Goal: Task Accomplishment & Management: Complete application form

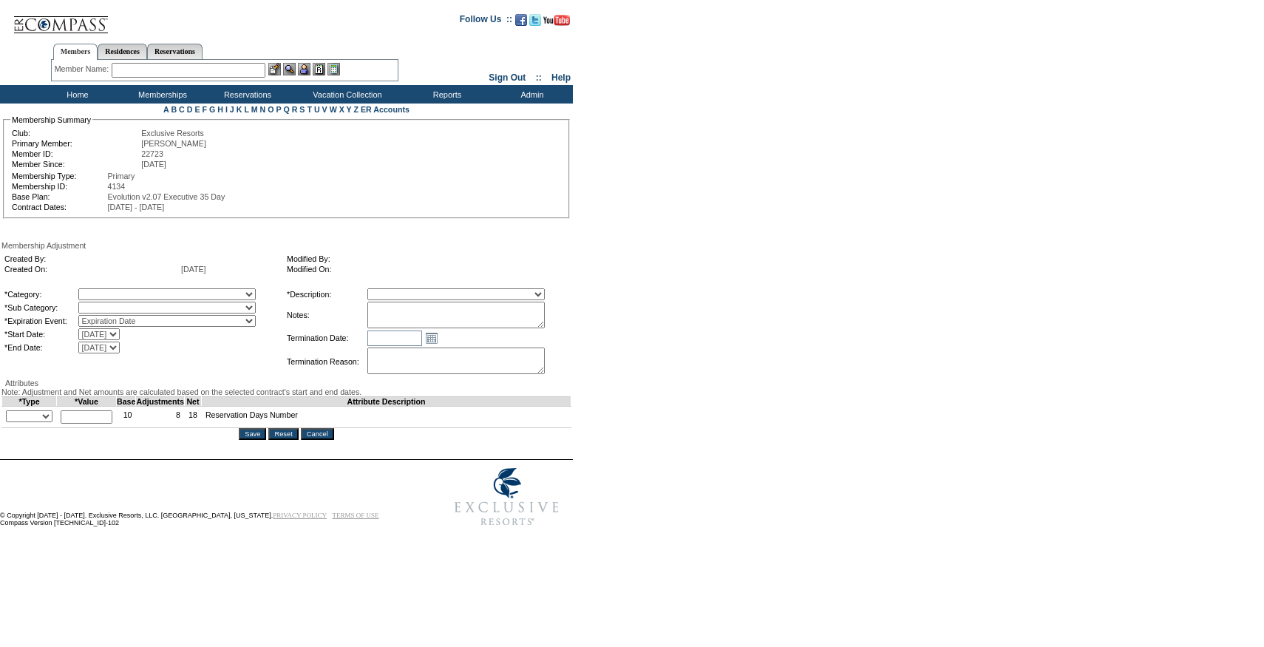
click at [483, 322] on textarea at bounding box center [455, 315] width 177 height 27
paste textarea "[PERSON_NAME]"
click at [440, 313] on textarea "[PERSON_NAME]" at bounding box center [455, 315] width 177 height 27
paste textarea "ybrielle [PERSON_NAME]"
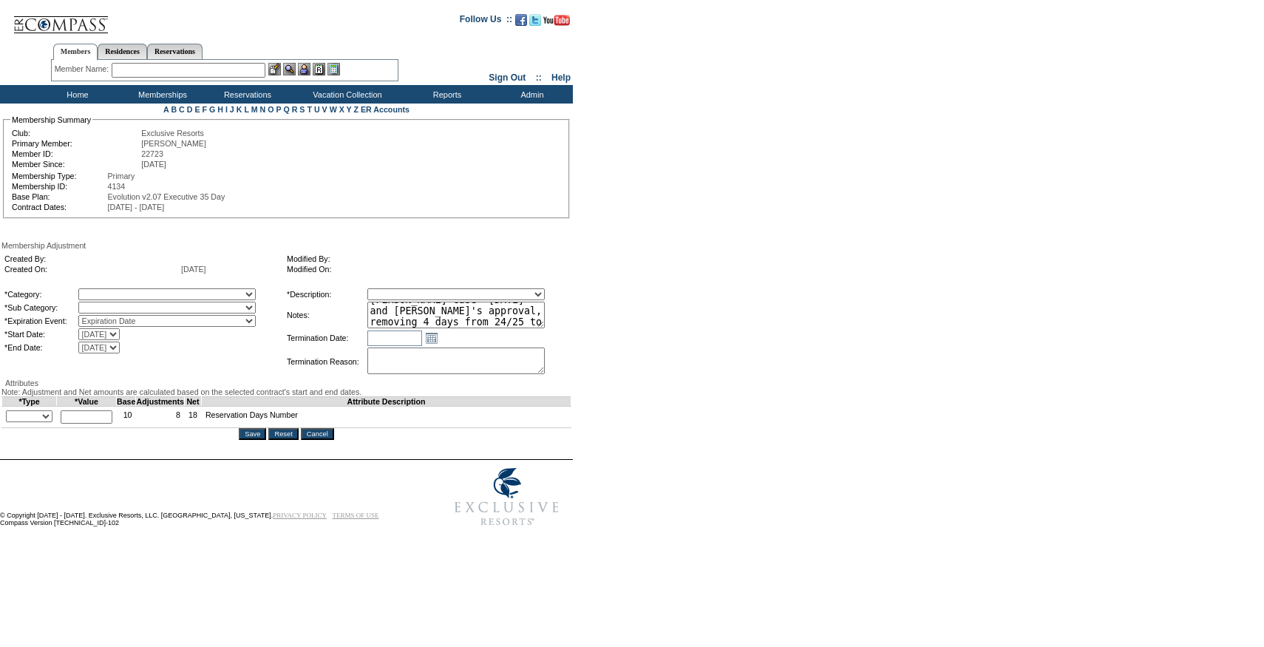
scroll to position [21, 0]
type textarea "Per [PERSON_NAME] case [DATE] and [PERSON_NAME]'s approval, removing 4 days fro…"
click at [214, 293] on select "A La Carte Days Contract Election Days Converted Days [MEDICAL_DATA] Other Refe…" at bounding box center [166, 294] width 177 height 12
select select "56"
click at [109, 291] on select "A La Carte Days Contract Election Days Converted Days [MEDICAL_DATA] Other Refe…" at bounding box center [166, 294] width 177 height 12
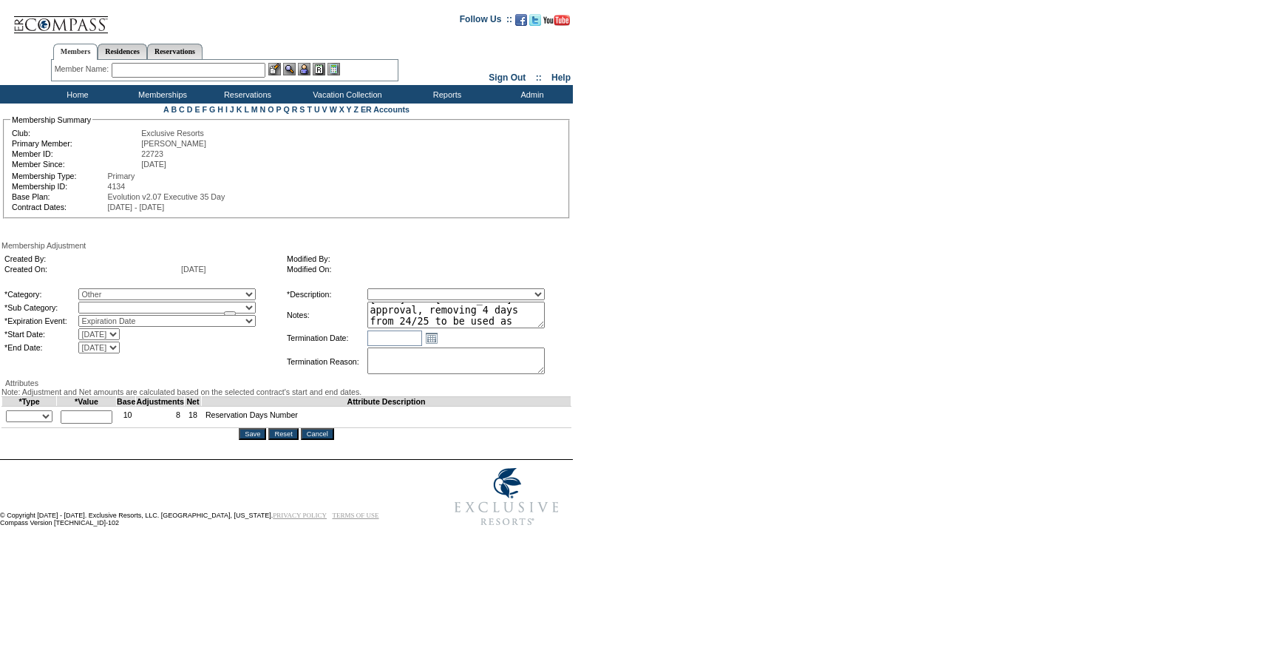
click at [149, 313] on select at bounding box center [166, 308] width 177 height 12
